Goal: Task Accomplishment & Management: Use online tool/utility

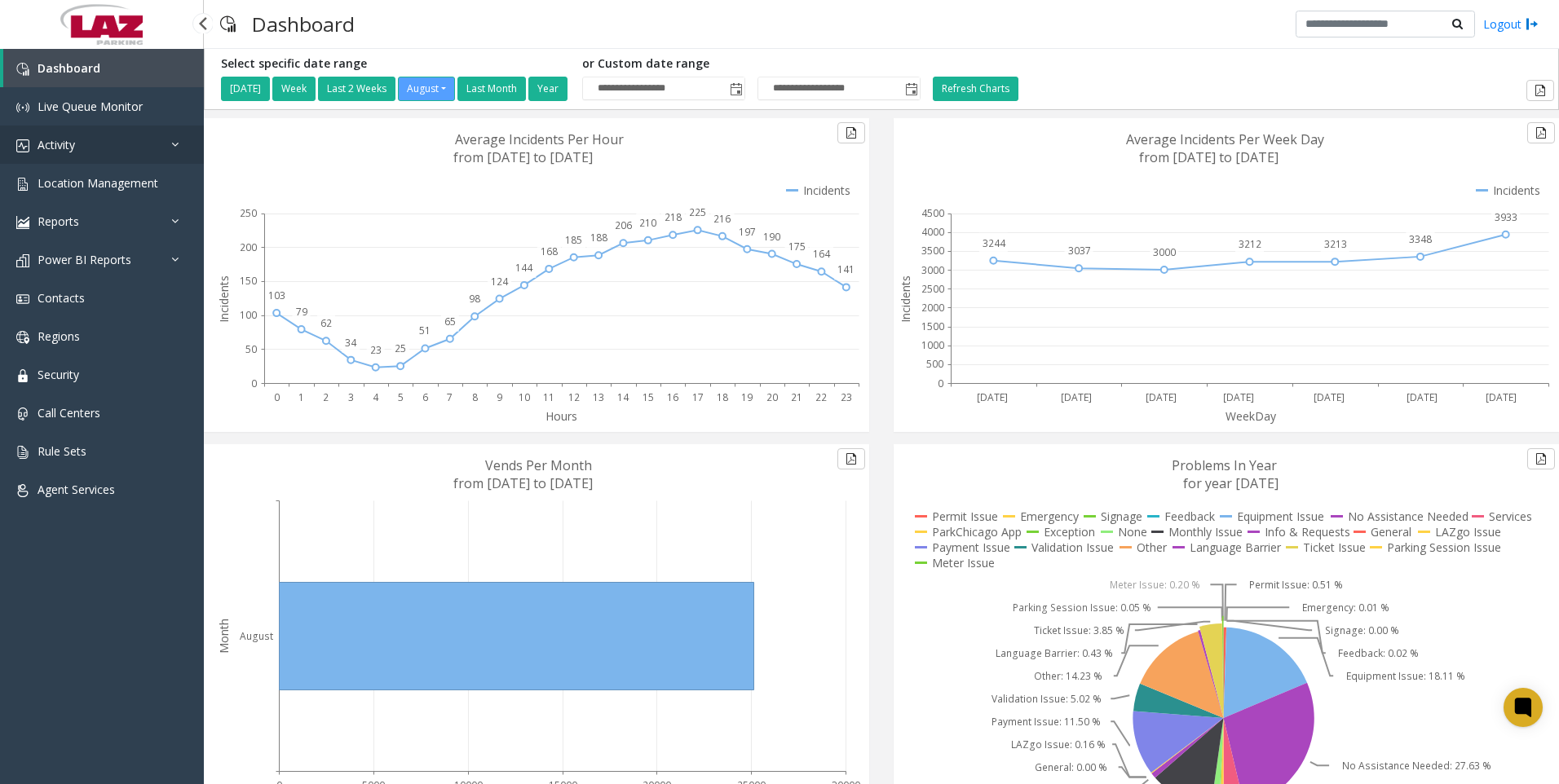
click at [67, 140] on span "Activity" at bounding box center [57, 144] width 38 height 16
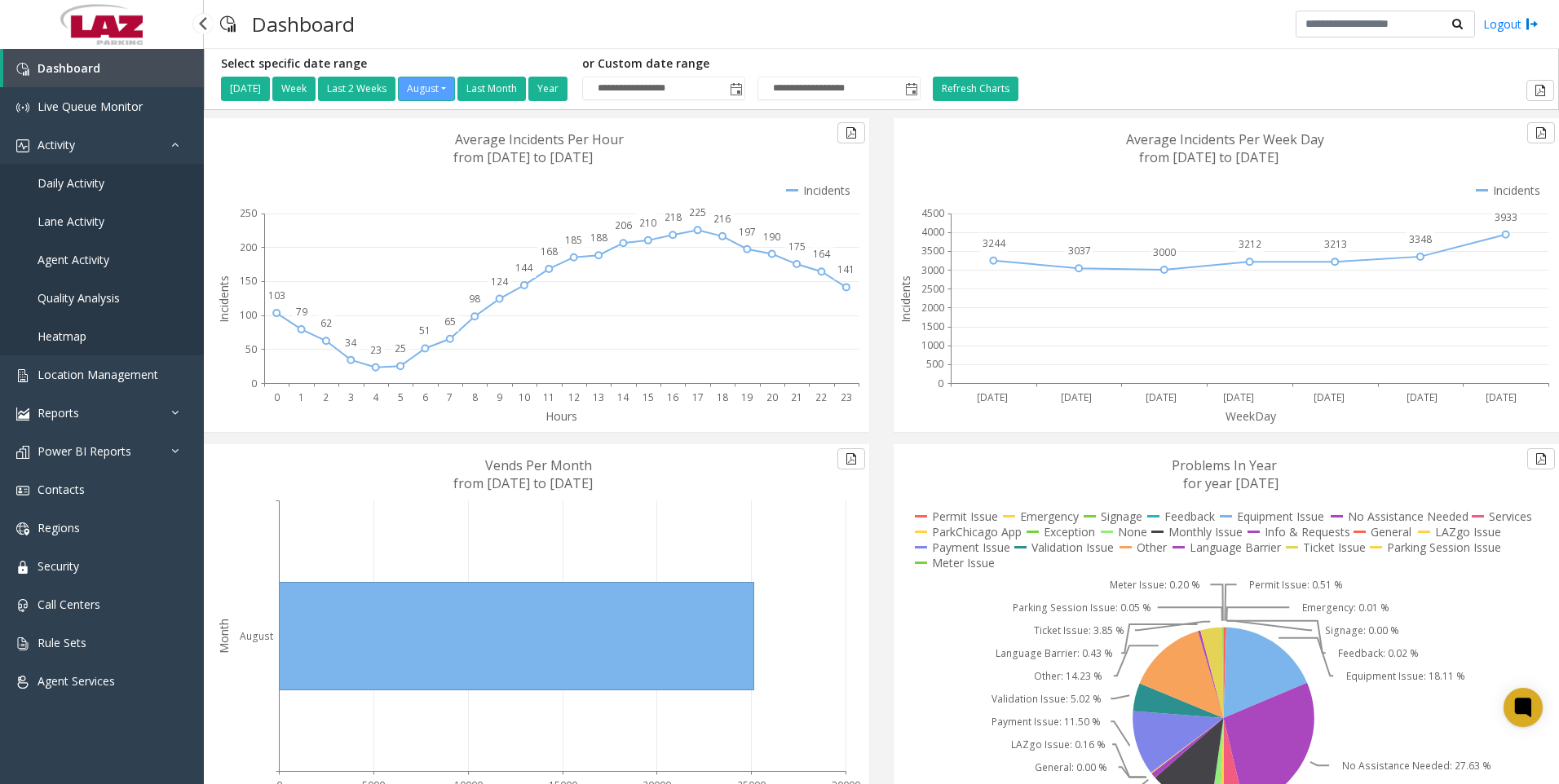
click at [67, 177] on span "Daily Activity" at bounding box center [71, 183] width 67 height 16
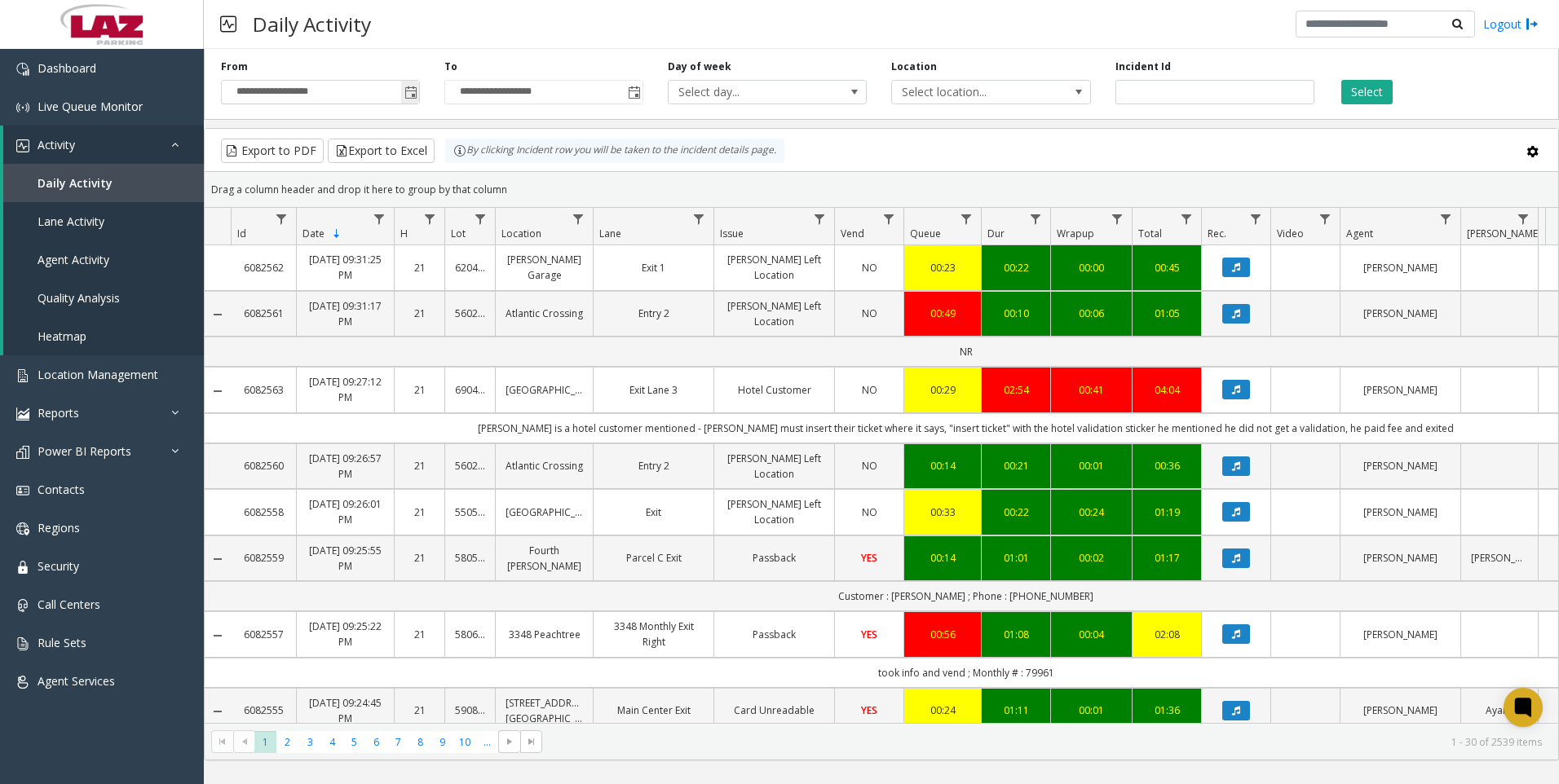
click at [411, 94] on span "Toggle popup" at bounding box center [411, 93] width 13 height 13
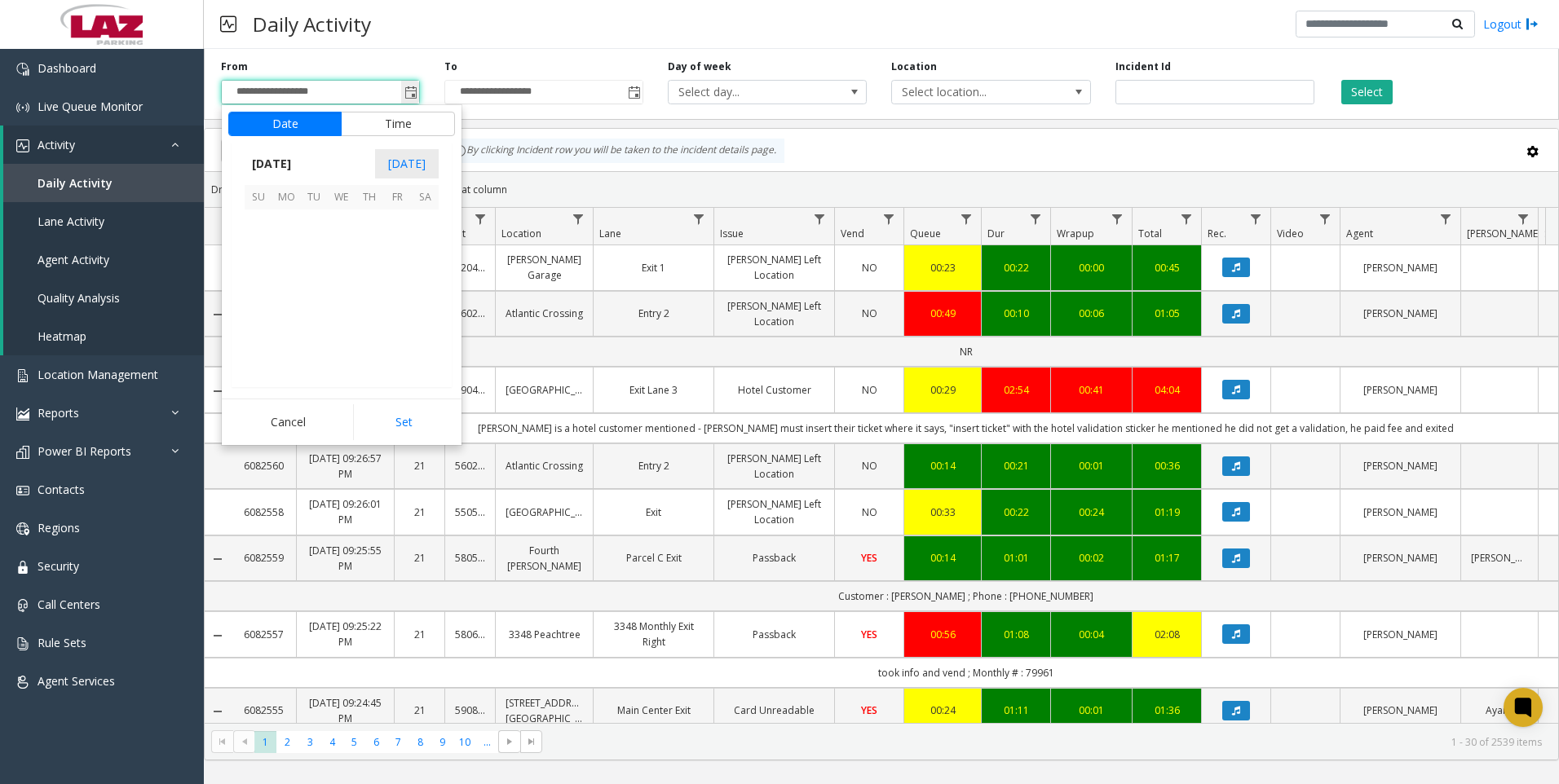
scroll to position [292361, 0]
click at [408, 123] on button "Time" at bounding box center [397, 124] width 114 height 25
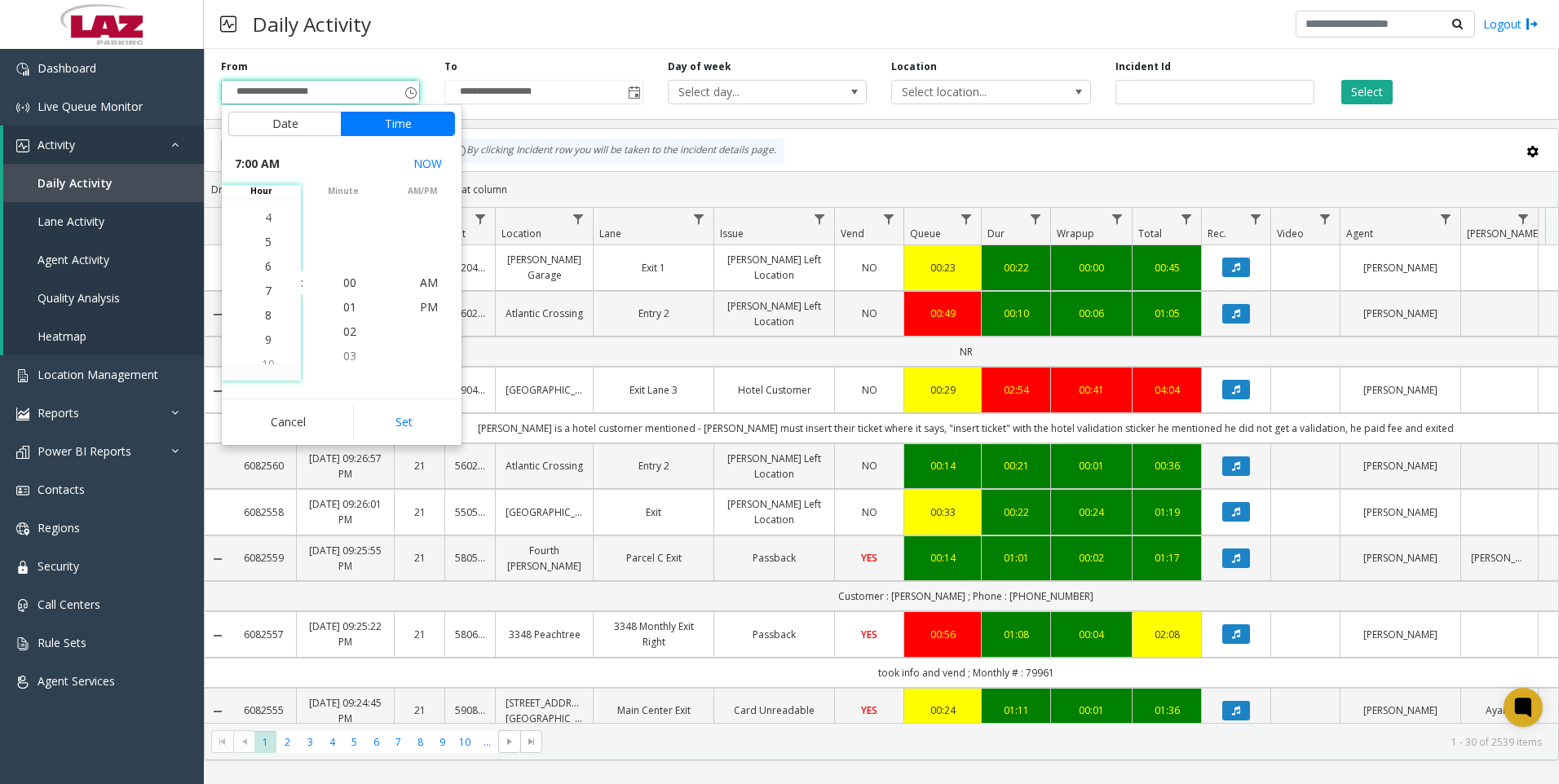
scroll to position [171, 0]
click at [265, 207] on span "4" at bounding box center [268, 209] width 7 height 16
click at [343, 207] on span "30" at bounding box center [350, 208] width 13 height 16
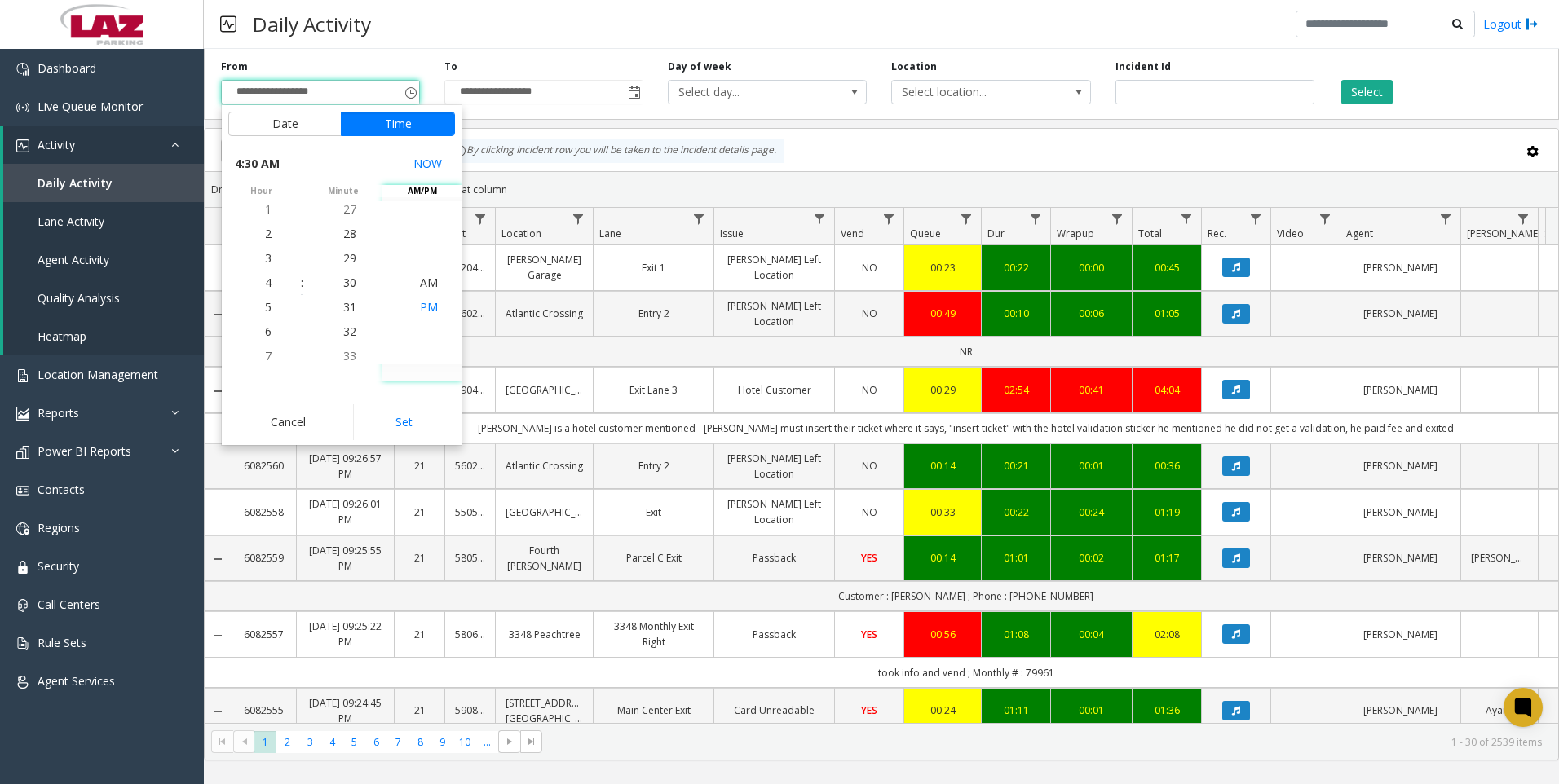
click at [425, 306] on span "PM" at bounding box center [429, 307] width 18 height 16
click at [403, 420] on button "Set" at bounding box center [404, 422] width 103 height 36
type input "**********"
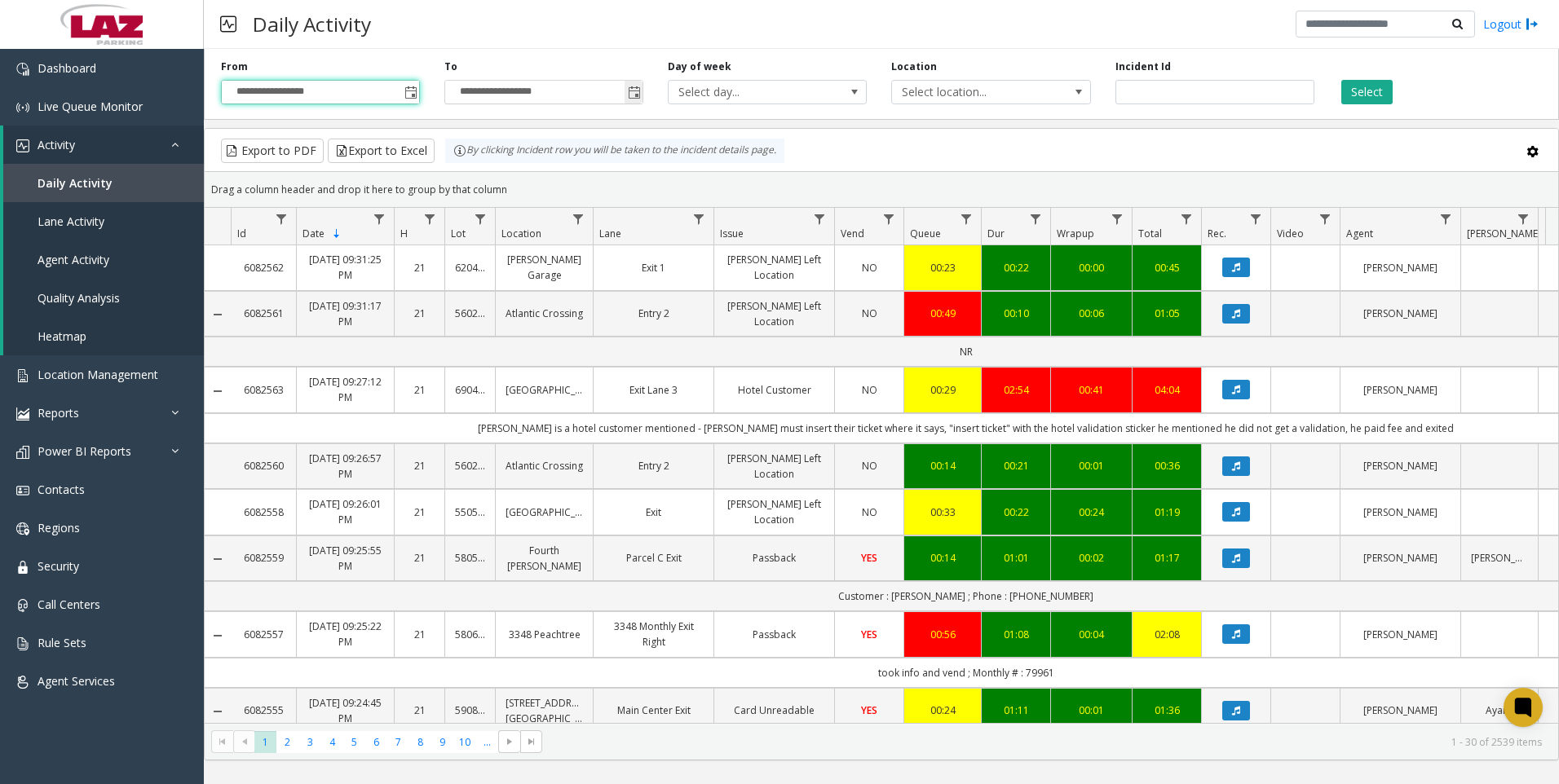
click at [636, 92] on span "Toggle popup" at bounding box center [634, 93] width 13 height 13
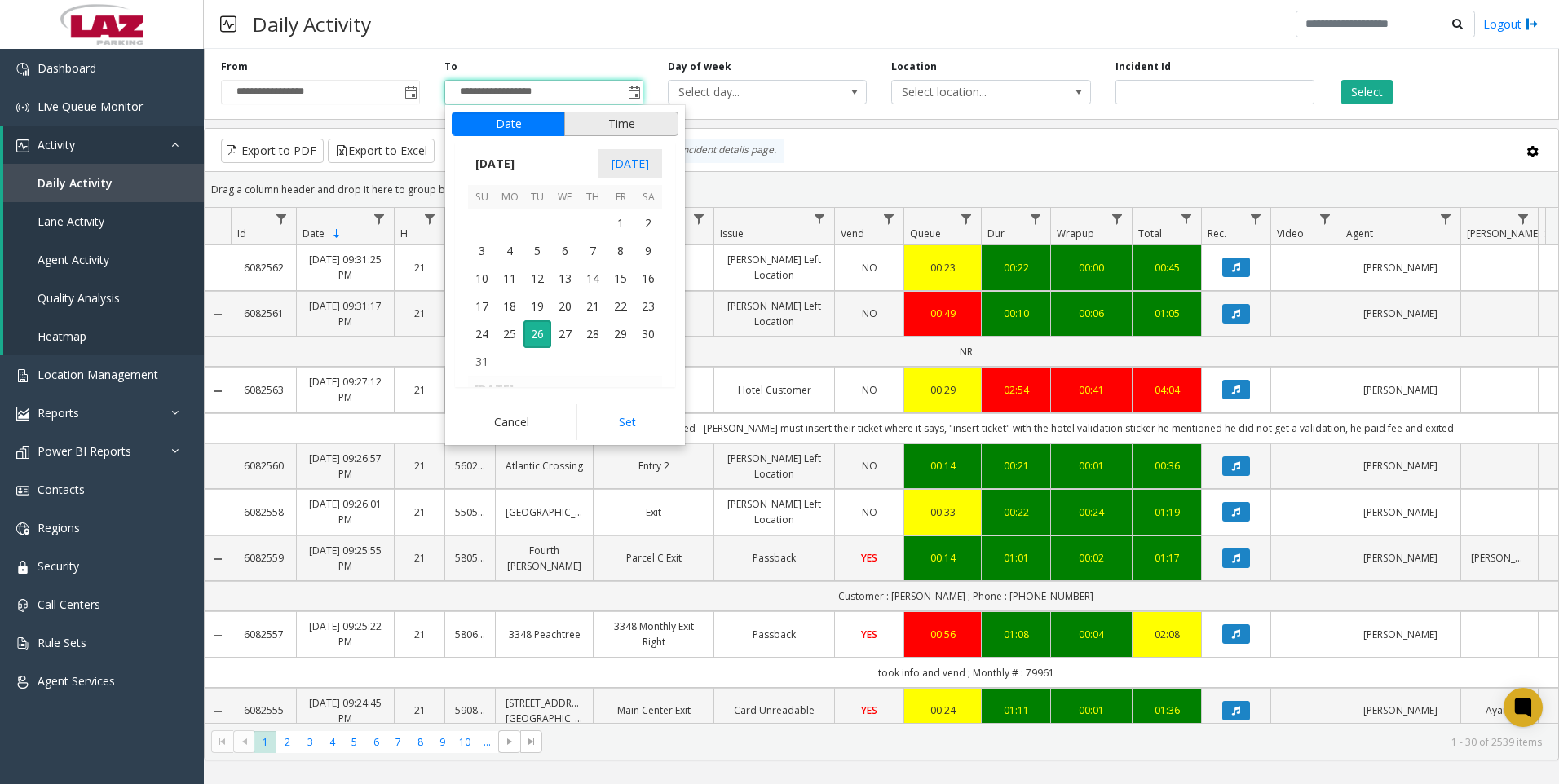
click at [633, 126] on button "Time" at bounding box center [621, 124] width 114 height 25
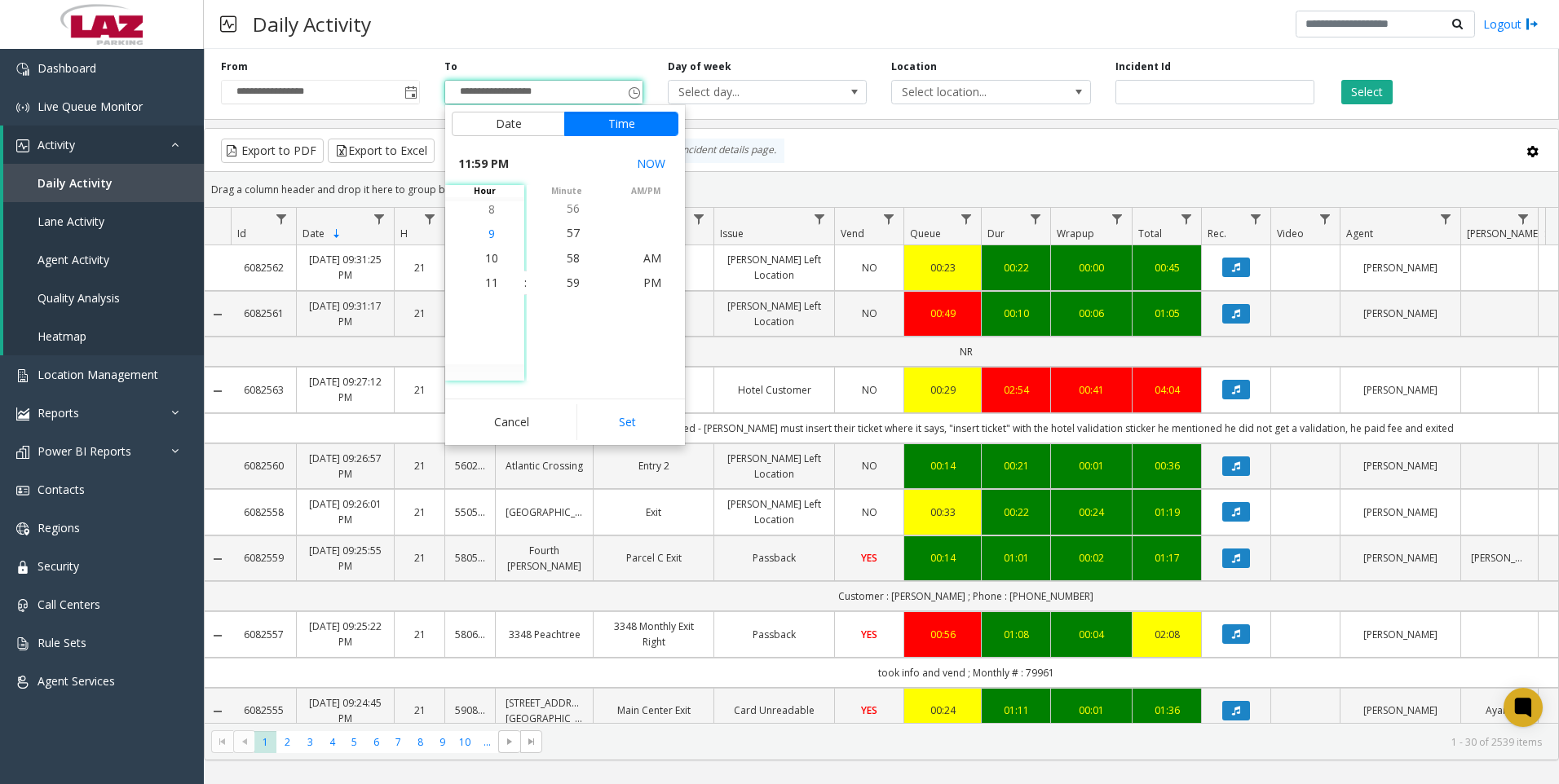
click at [488, 231] on span "9" at bounding box center [491, 233] width 7 height 16
click at [570, 283] on span "30" at bounding box center [574, 282] width 13 height 16
click at [652, 280] on span "PM" at bounding box center [652, 282] width 18 height 16
click at [632, 422] on button "Set" at bounding box center [628, 422] width 103 height 36
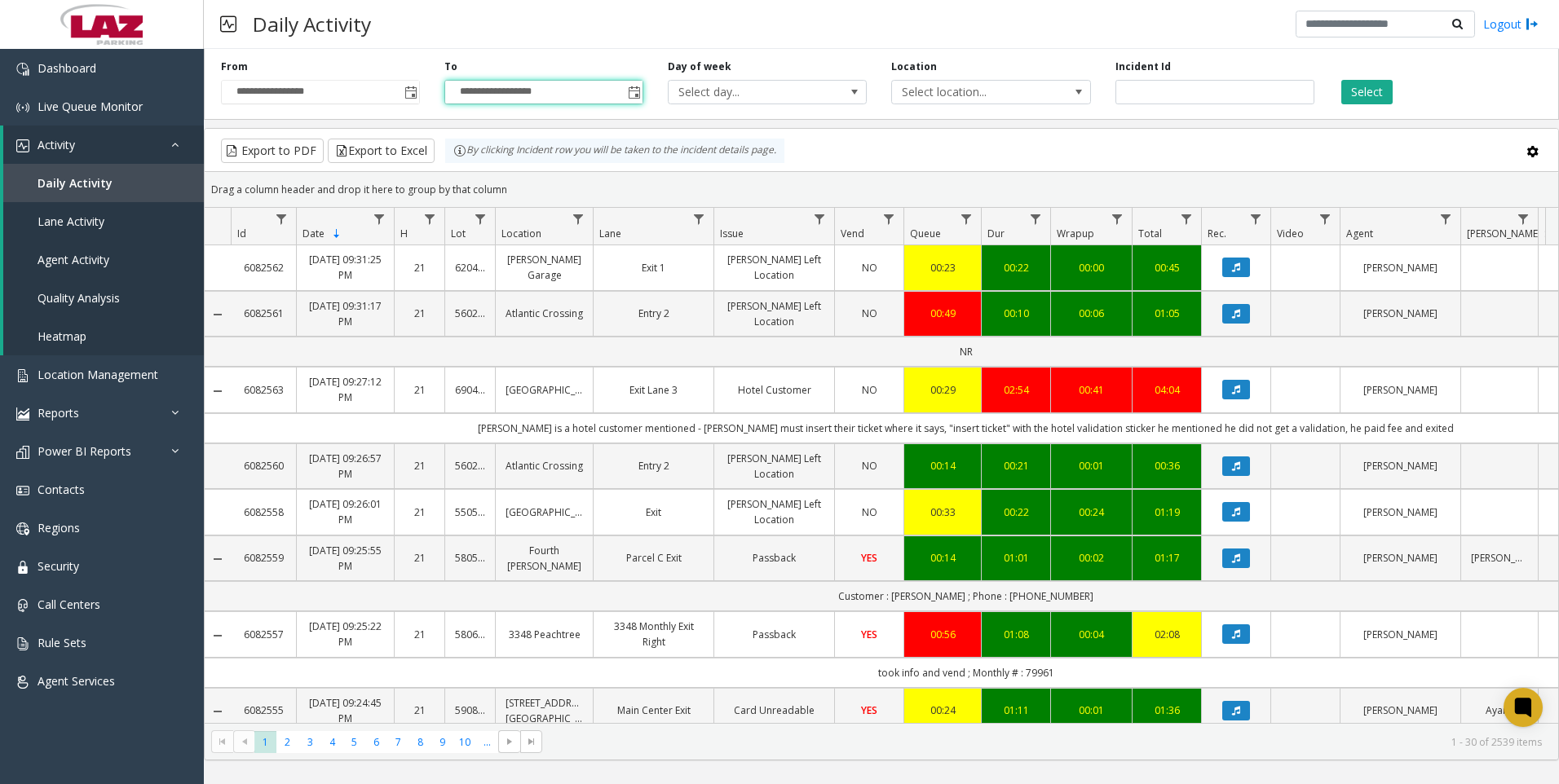
type input "**********"
click at [942, 89] on span "Select location..." at bounding box center [971, 92] width 158 height 23
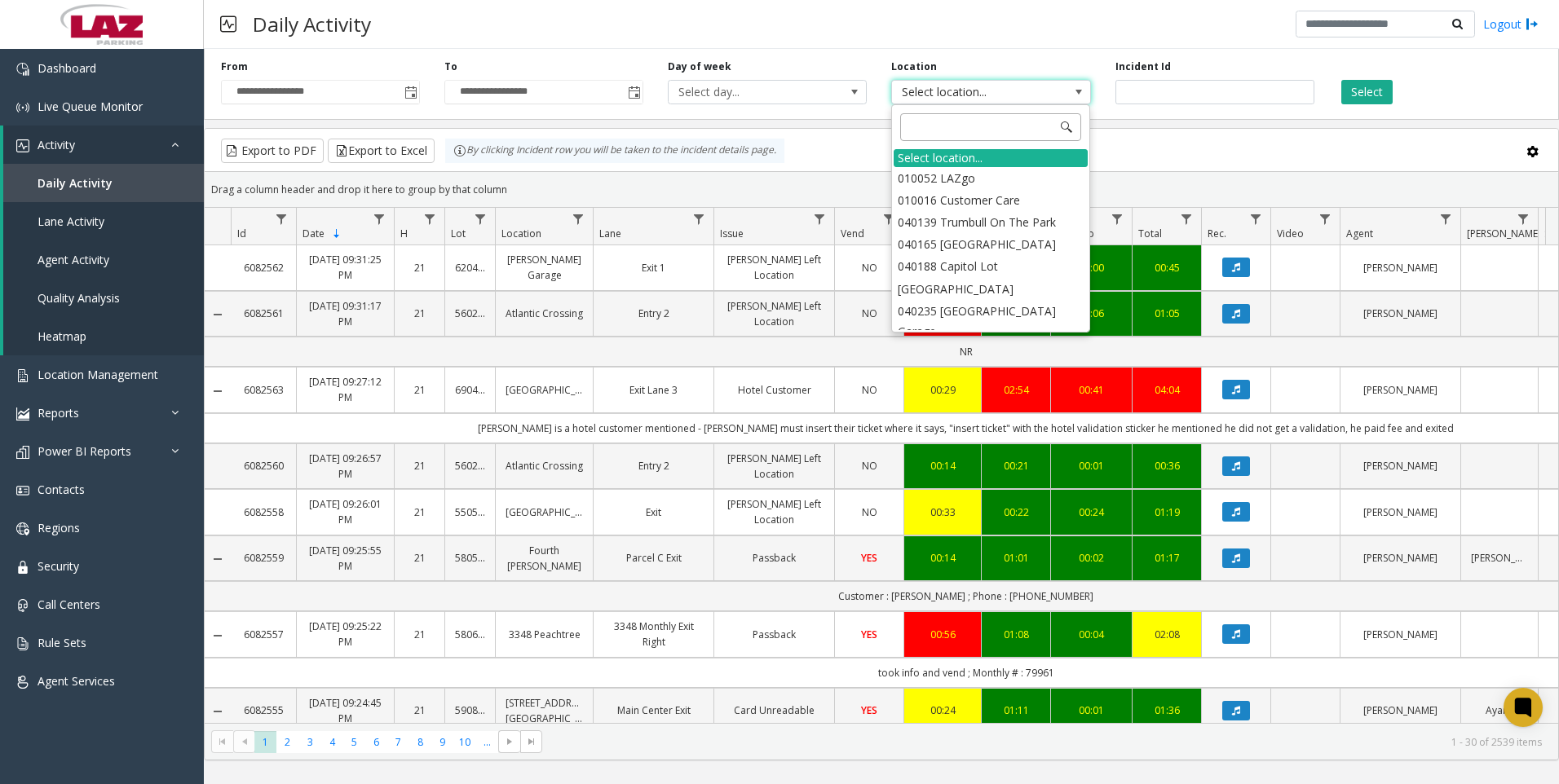
click at [920, 131] on input at bounding box center [990, 127] width 181 height 28
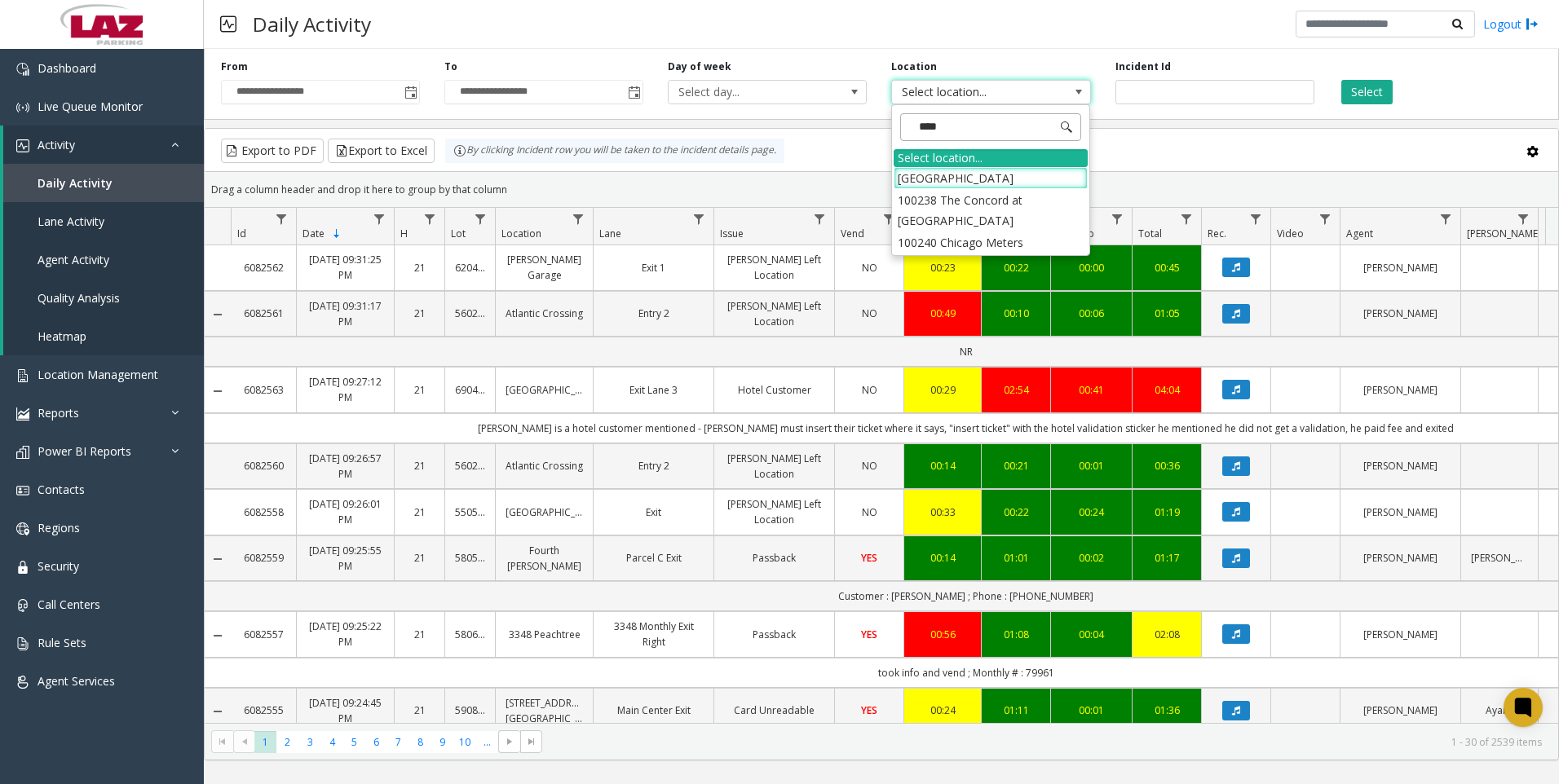
type input "*****"
click at [908, 175] on li "100240 Chicago Meters" at bounding box center [990, 178] width 194 height 22
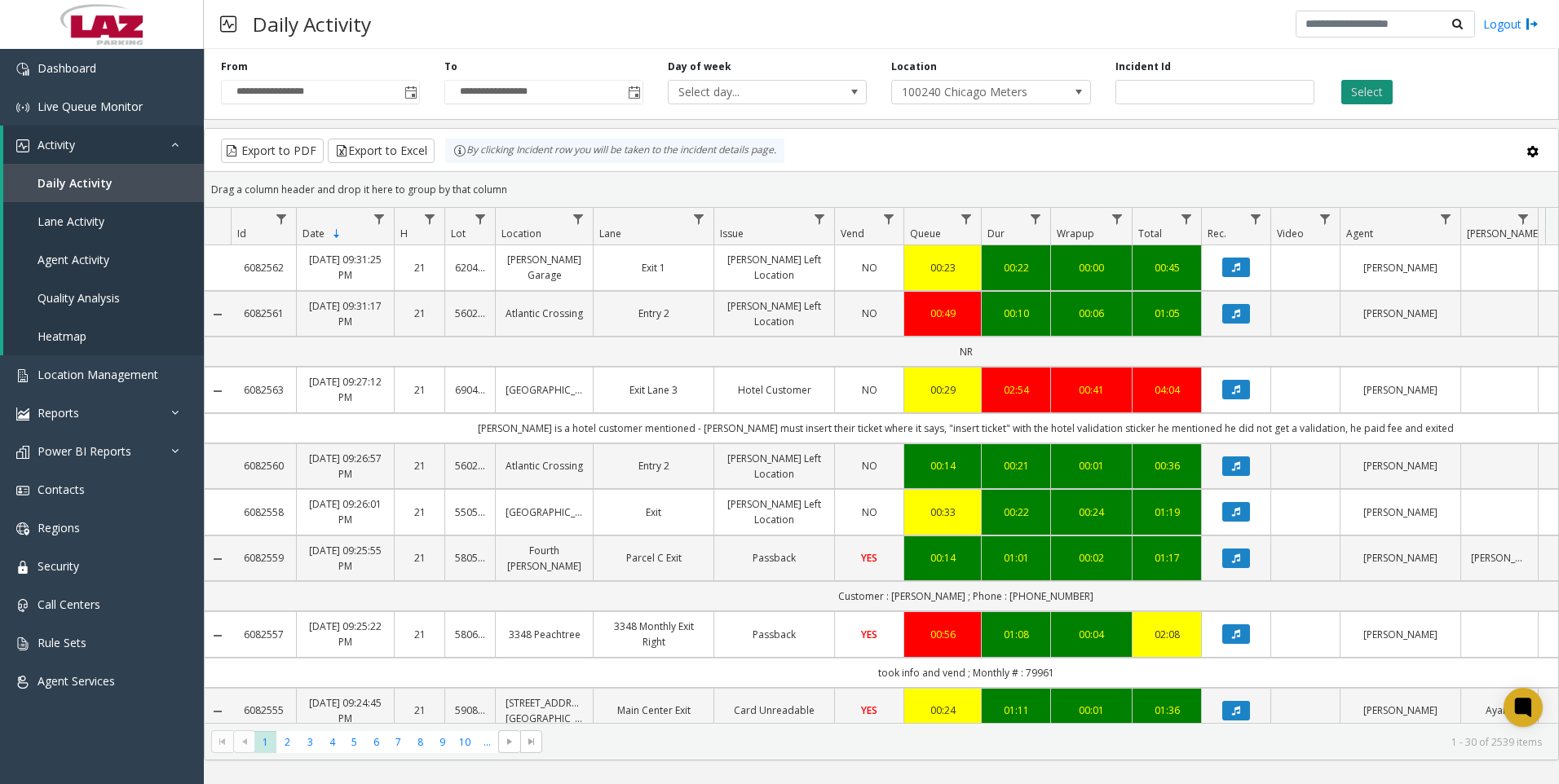
click at [1383, 85] on button "Select" at bounding box center [1367, 92] width 52 height 25
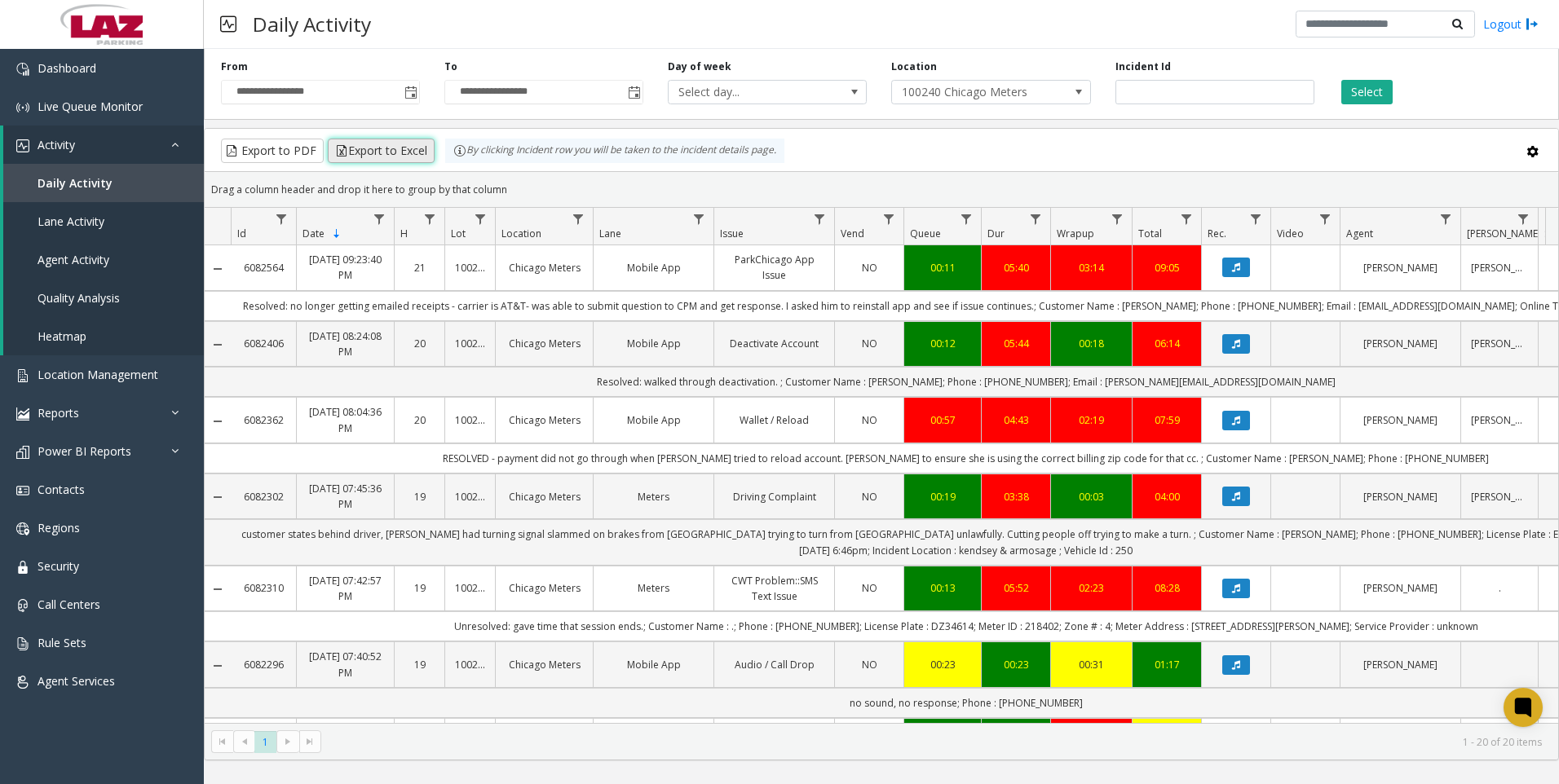
click at [403, 151] on button "Export to Excel" at bounding box center [382, 151] width 107 height 25
